Goal: Information Seeking & Learning: Learn about a topic

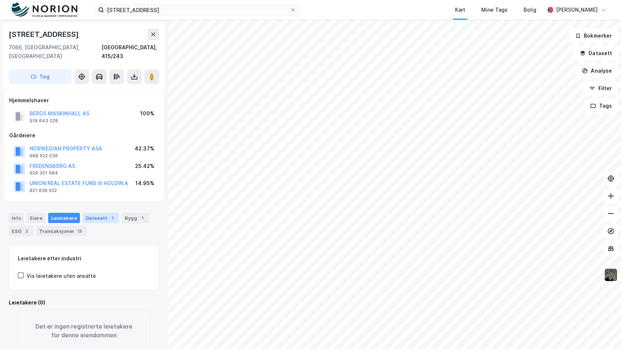
click at [96, 213] on div "Datasett 1" at bounding box center [101, 218] width 36 height 10
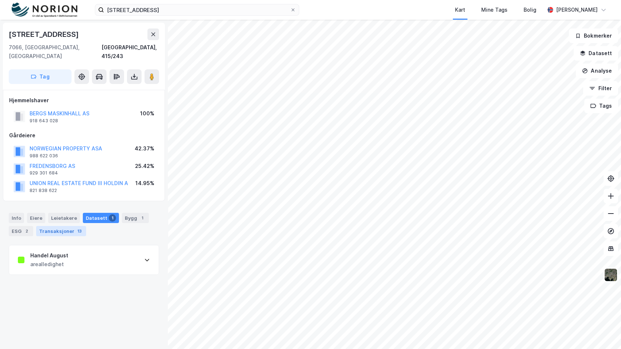
click at [60, 226] on div "Transaksjoner 13" at bounding box center [61, 231] width 50 height 10
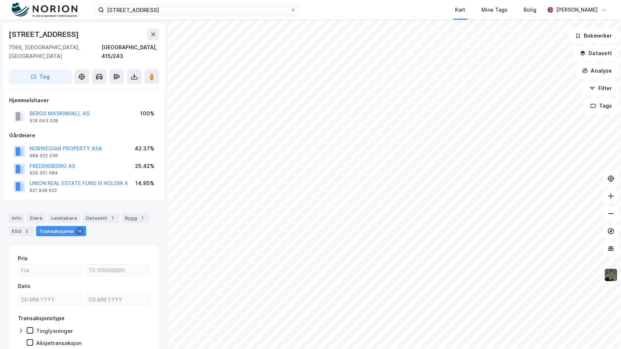
click at [17, 190] on div "Hjemmelshaver BERGS MASKINHALL AS 918 643 028 100% Gårdeiere NORWEGIAN PROPERTY…" at bounding box center [84, 145] width 162 height 111
click at [15, 204] on div "Info [PERSON_NAME] Datasett 1 Bygg 1 ESG 2 Transaksjoner 13" at bounding box center [84, 221] width 168 height 35
click at [16, 213] on div "Info" at bounding box center [16, 218] width 15 height 10
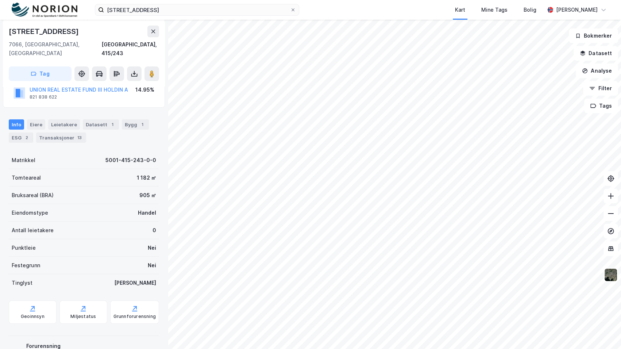
scroll to position [129, 0]
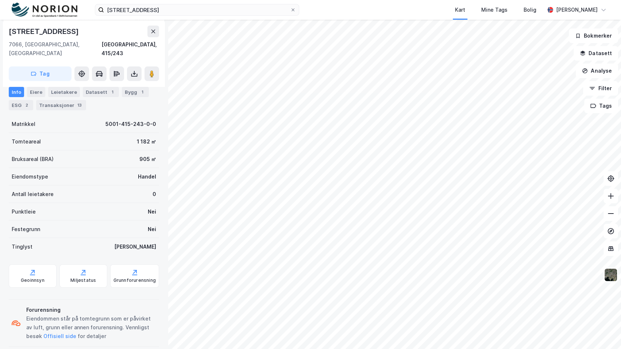
click at [165, 18] on div "[STREET_ADDRESS] Kart Mine Tags Bolig [PERSON_NAME]" at bounding box center [310, 10] width 621 height 20
click at [160, 10] on input "[STREET_ADDRESS]" at bounding box center [197, 9] width 186 height 11
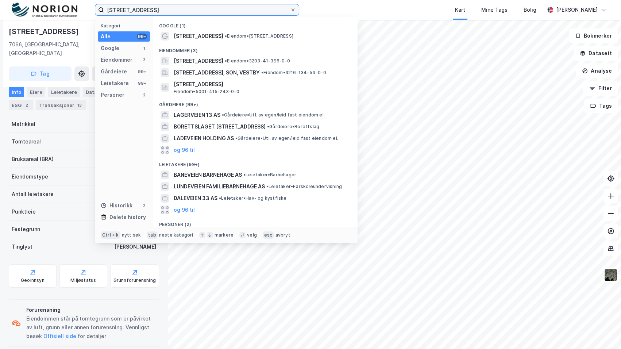
click at [160, 10] on input "[STREET_ADDRESS]" at bounding box center [197, 9] width 186 height 11
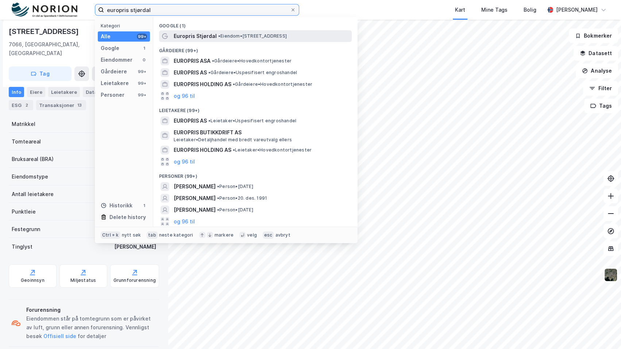
type input "europris stjørdal"
click at [211, 35] on span "Europris Stjørdal" at bounding box center [195, 36] width 43 height 9
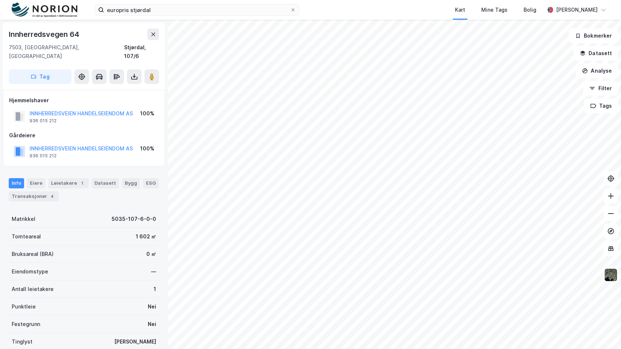
scroll to position [48, 0]
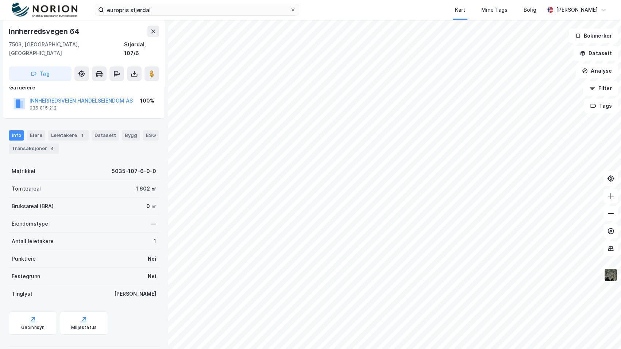
scroll to position [48, 0]
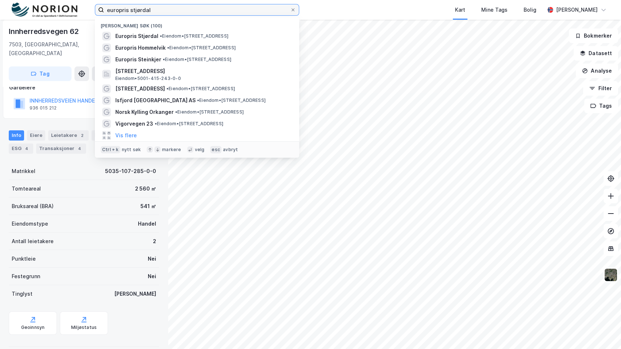
drag, startPoint x: 197, startPoint y: 9, endPoint x: -11, endPoint y: 12, distance: 207.8
click at [0, 12] on html "europris stjørdal Nylige søk (100) Europris Stjørdal • Eiendom • [STREET_ADDRES…" at bounding box center [310, 174] width 621 height 349
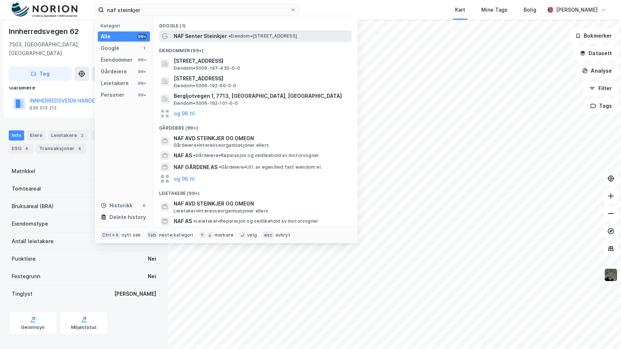
click at [219, 39] on span "NAF Senter Steinkjer" at bounding box center [200, 36] width 53 height 9
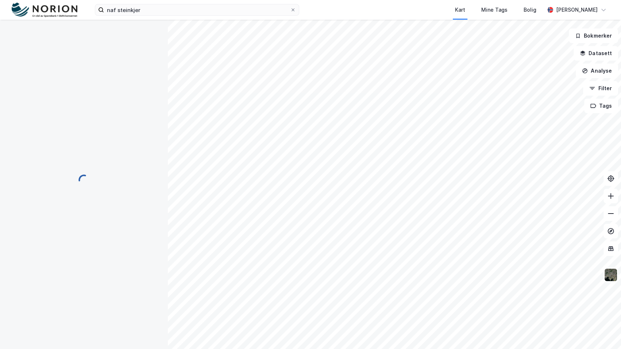
scroll to position [48, 0]
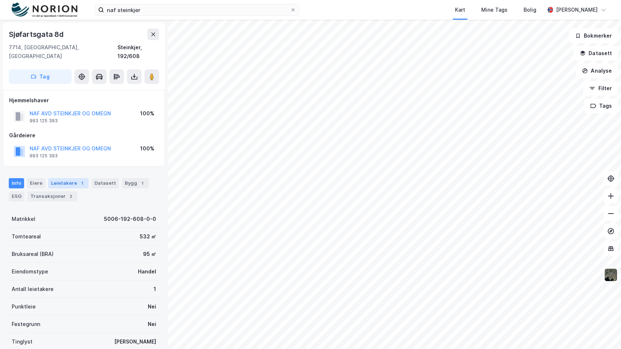
click at [71, 178] on div "Leietakere 1" at bounding box center [68, 183] width 40 height 10
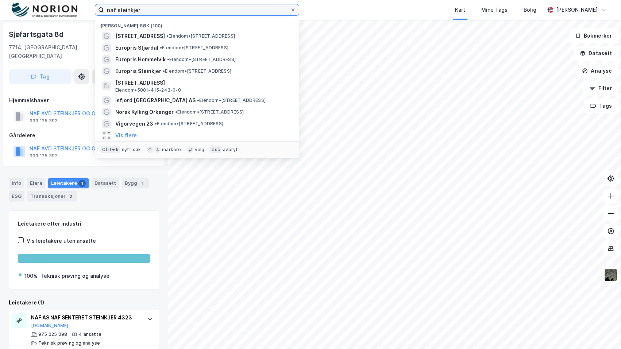
click at [167, 5] on input "naf steinkjer" at bounding box center [197, 9] width 186 height 11
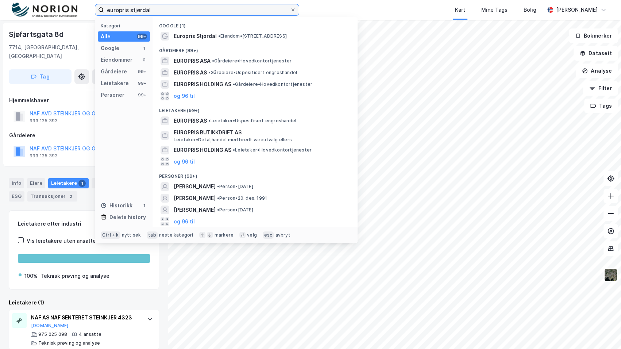
type input "europris stjørdal"
click at [296, 43] on div "Gårdeiere (99+)" at bounding box center [255, 48] width 204 height 13
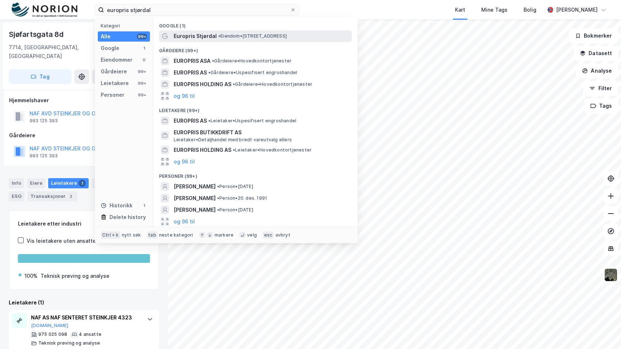
click at [287, 35] on span "• Eiendom • [STREET_ADDRESS]" at bounding box center [252, 36] width 69 height 6
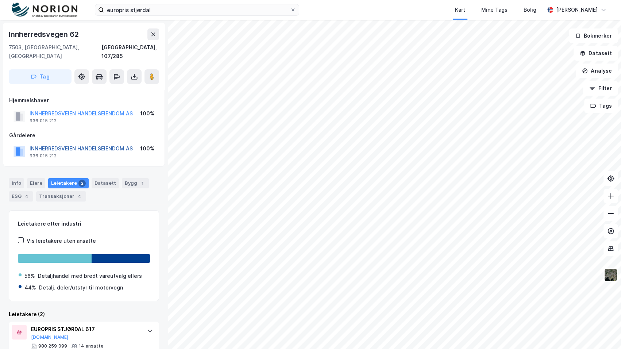
click at [0, 0] on button "INNHERREDSVEIEN HANDELSEIENDOM AS" at bounding box center [0, 0] width 0 height 0
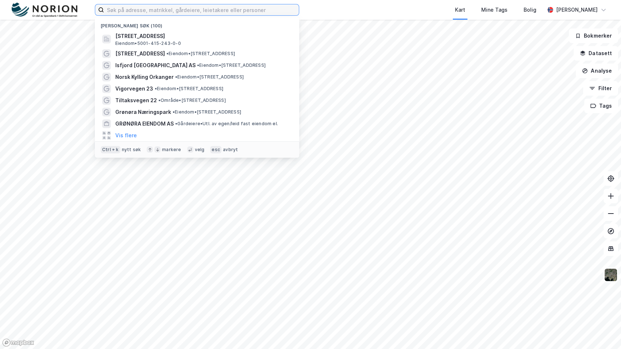
click at [170, 6] on input at bounding box center [201, 9] width 195 height 11
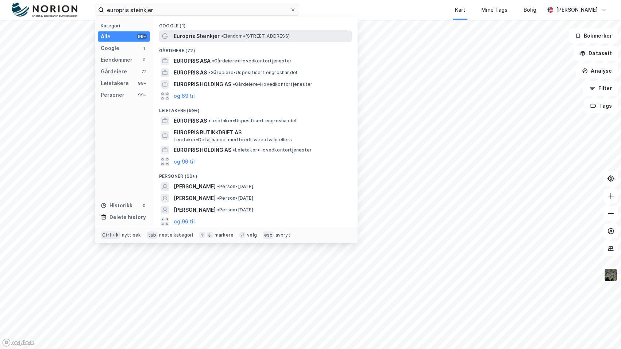
click at [237, 35] on span "• Eiendom • [STREET_ADDRESS]" at bounding box center [255, 36] width 69 height 6
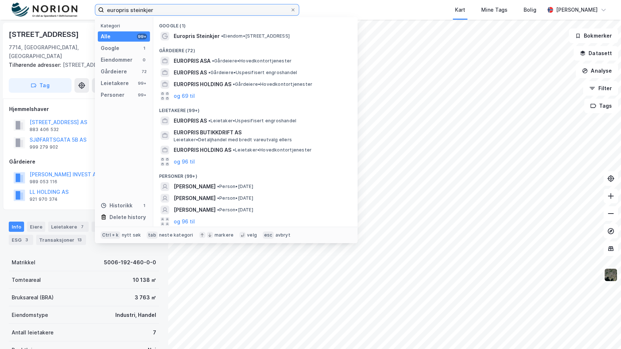
click at [160, 9] on input "europris steinkjer" at bounding box center [197, 9] width 186 height 11
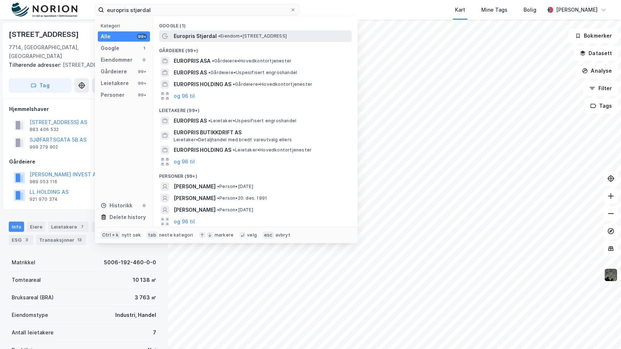
click at [223, 38] on span "• Eiendom • [STREET_ADDRESS]" at bounding box center [252, 36] width 69 height 6
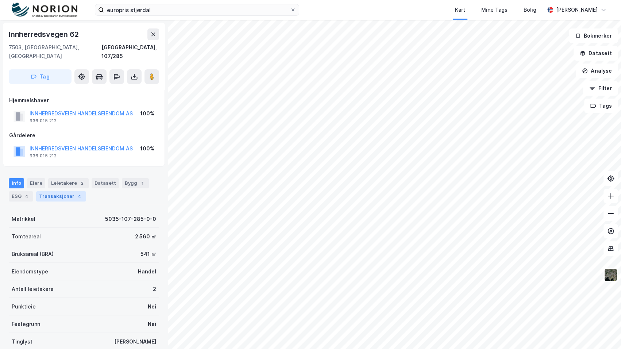
click at [69, 191] on div "Transaksjoner 4" at bounding box center [61, 196] width 50 height 10
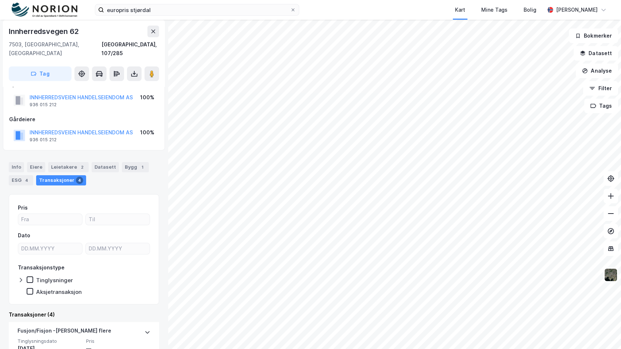
scroll to position [16, 0]
click at [141, 7] on input "europris stjørdal" at bounding box center [197, 9] width 186 height 11
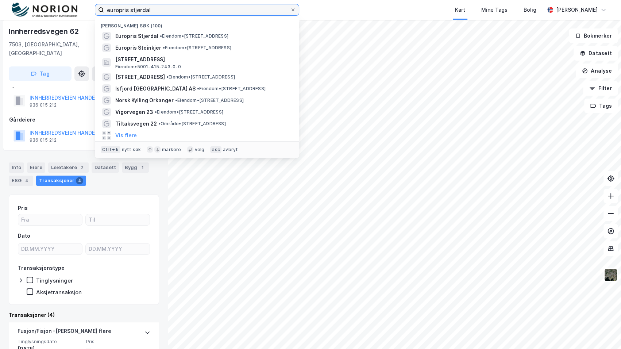
click at [141, 7] on input "europris stjørdal" at bounding box center [197, 9] width 186 height 11
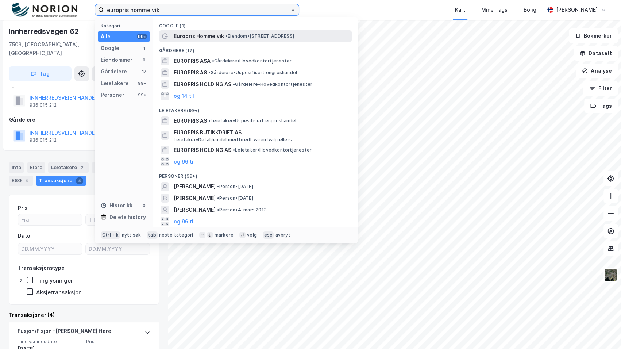
type input "europris hommelvik"
click at [181, 40] on span "Europris Hommelvik" at bounding box center [199, 36] width 50 height 9
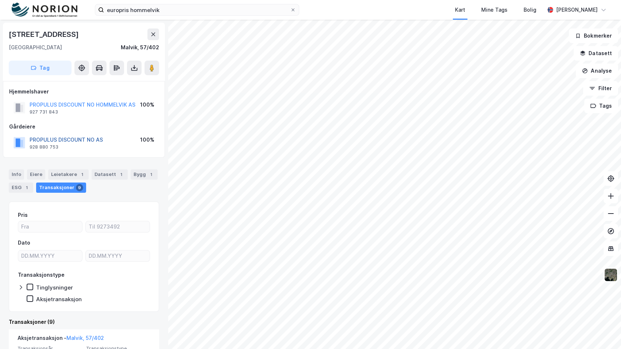
click at [0, 0] on button "PROPULUS DISCOUNT NO AS" at bounding box center [0, 0] width 0 height 0
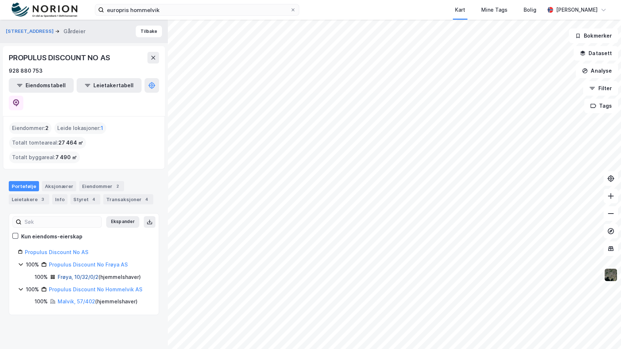
click at [78, 273] on link "Frøya, 10/32/0/2" at bounding box center [78, 276] width 41 height 6
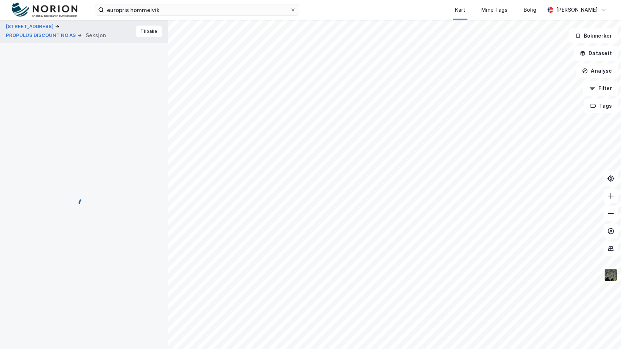
scroll to position [16, 0]
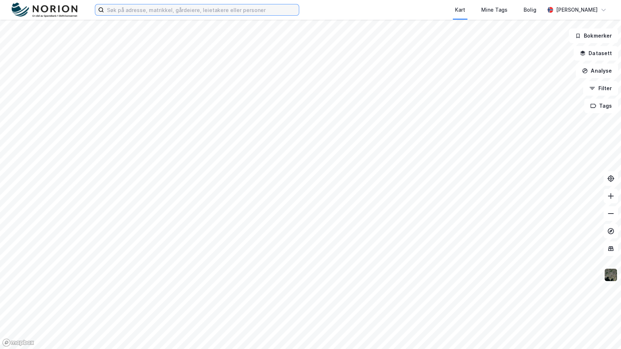
click at [265, 13] on input at bounding box center [201, 9] width 195 height 11
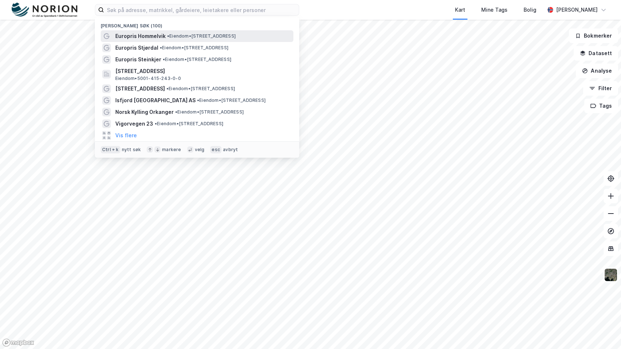
click at [213, 38] on span "• Eiendom • Havnevegen 24, 7550 Hommelvik" at bounding box center [201, 36] width 69 height 6
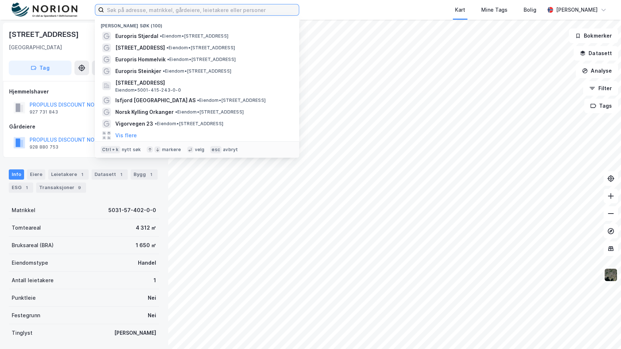
click at [225, 5] on input at bounding box center [201, 9] width 195 height 11
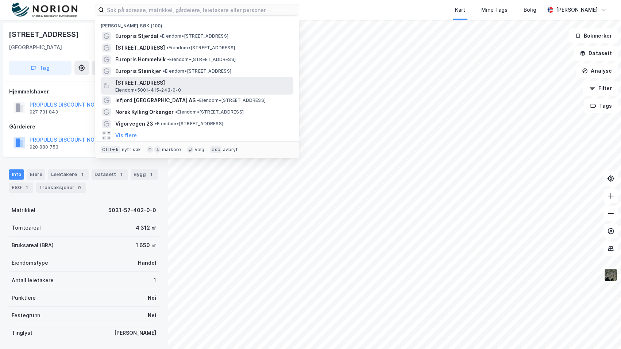
click at [215, 84] on span "[STREET_ADDRESS]" at bounding box center [202, 82] width 175 height 9
